Goal: Navigation & Orientation: Find specific page/section

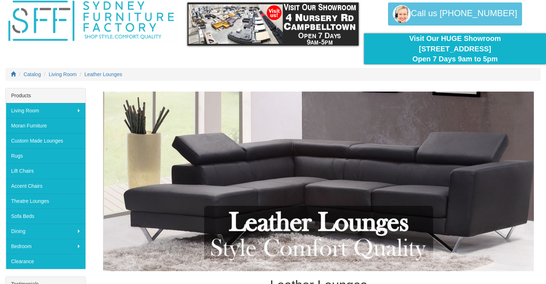
scroll to position [29, 0]
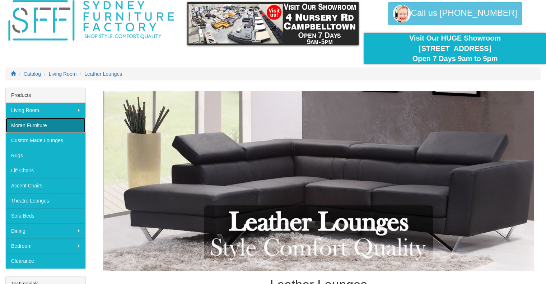
click at [51, 125] on link "Moran Furniture" at bounding box center [46, 125] width 80 height 15
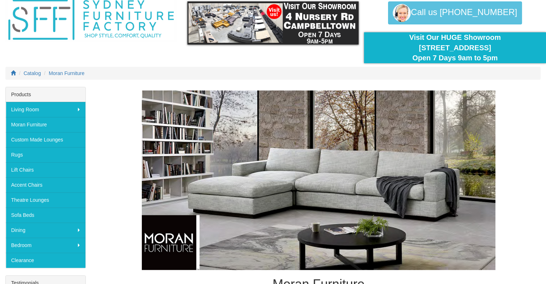
scroll to position [15, 0]
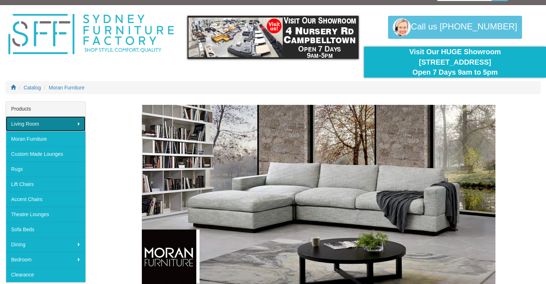
click at [52, 126] on link "Living Room" at bounding box center [46, 123] width 80 height 15
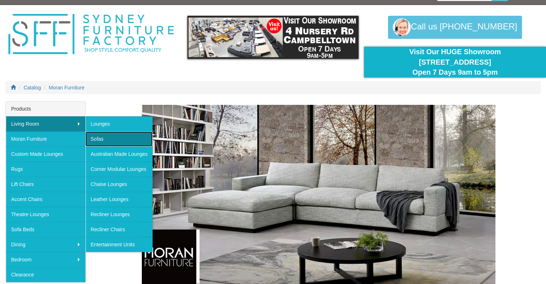
click at [101, 139] on link "Sofas" at bounding box center [118, 138] width 67 height 15
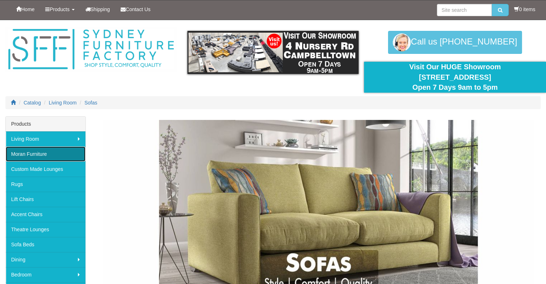
click at [63, 152] on link "Moran Furniture" at bounding box center [46, 153] width 80 height 15
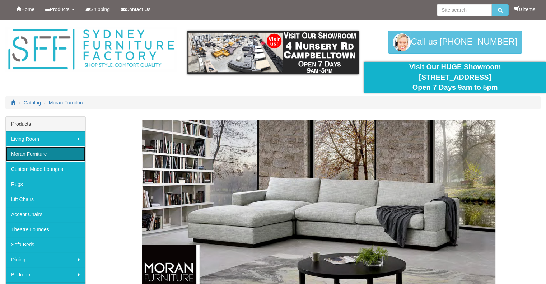
click at [31, 153] on link "Moran Furniture" at bounding box center [46, 153] width 80 height 15
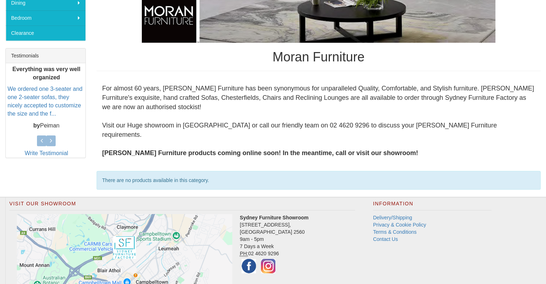
scroll to position [258, 0]
